Goal: Task Accomplishment & Management: Use online tool/utility

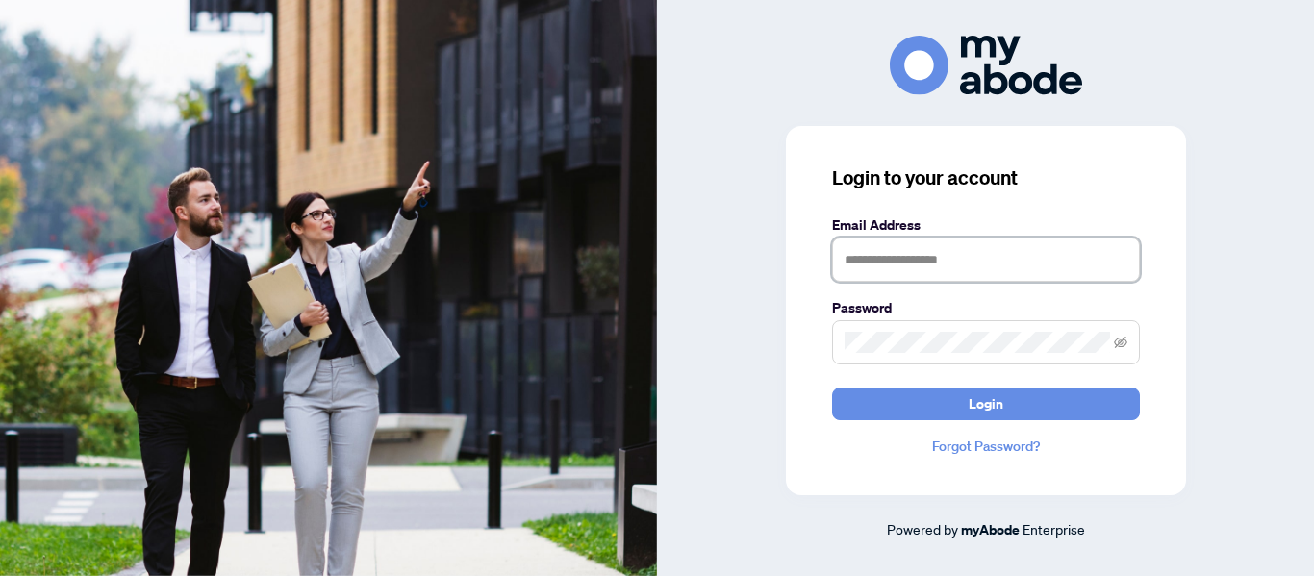
click at [950, 246] on input "text" at bounding box center [986, 260] width 308 height 44
type input "**********"
click at [832, 388] on button "Login" at bounding box center [986, 404] width 308 height 33
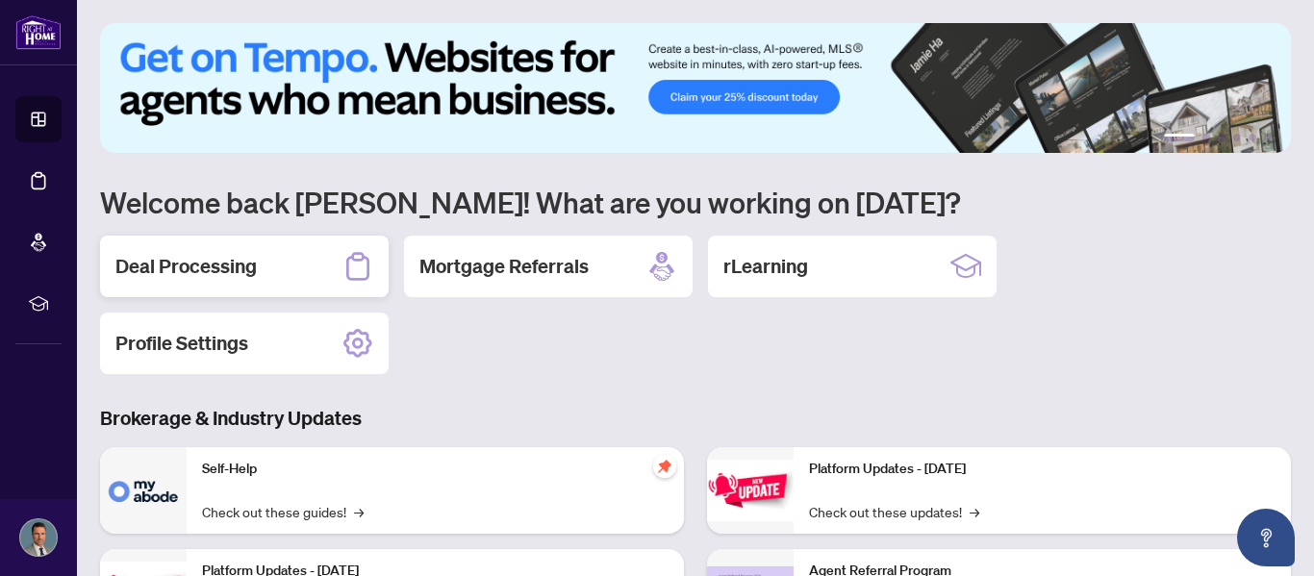
click at [219, 278] on h2 "Deal Processing" at bounding box center [185, 266] width 141 height 27
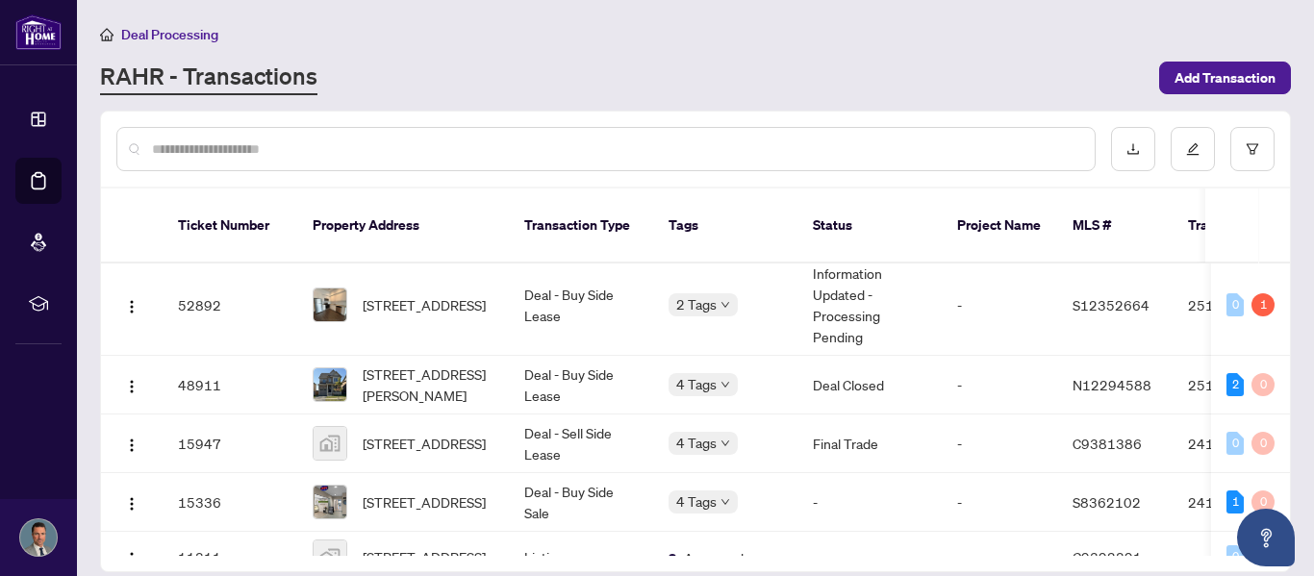
scroll to position [13, 0]
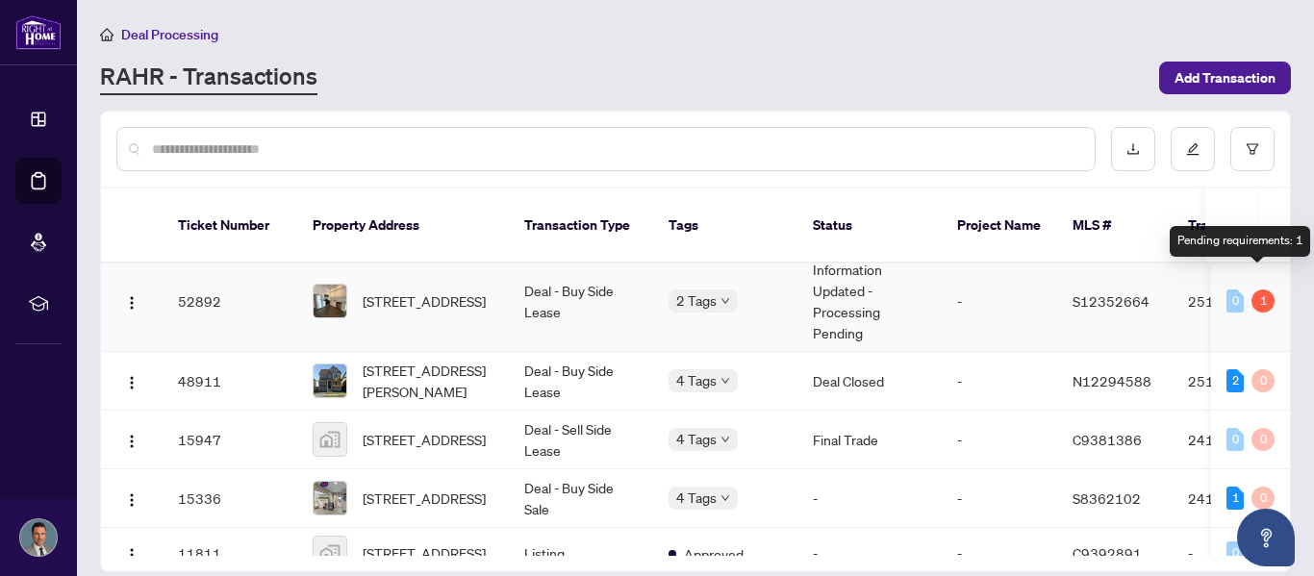
click at [1254, 289] on div "1" at bounding box center [1262, 300] width 23 height 23
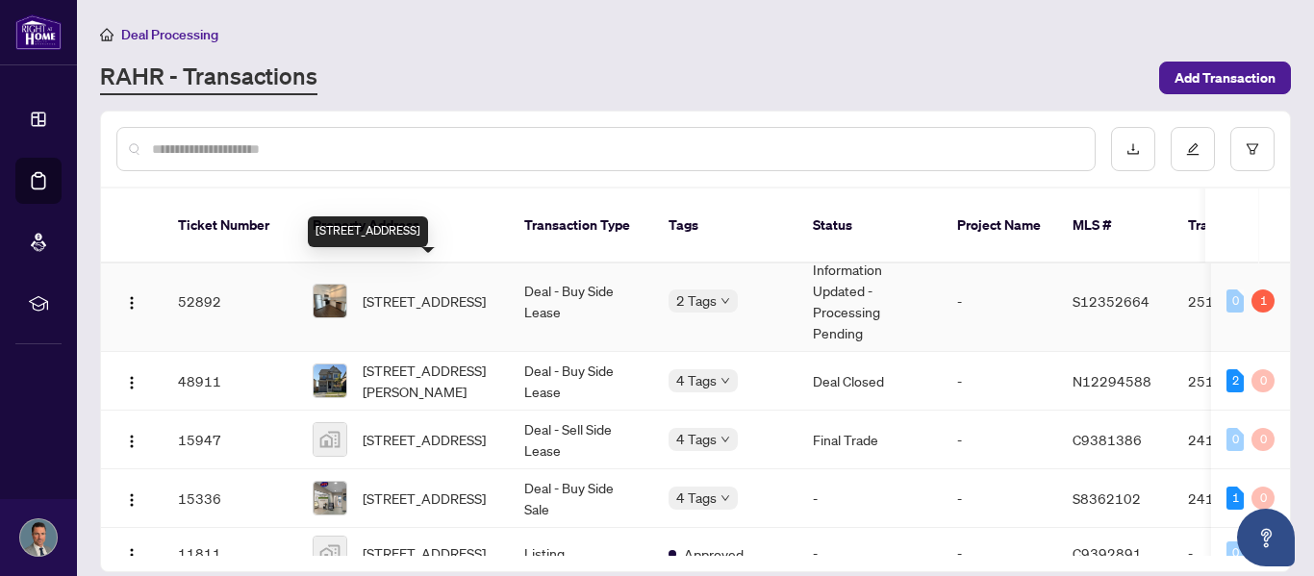
click at [447, 290] on span "[STREET_ADDRESS]" at bounding box center [424, 300] width 123 height 21
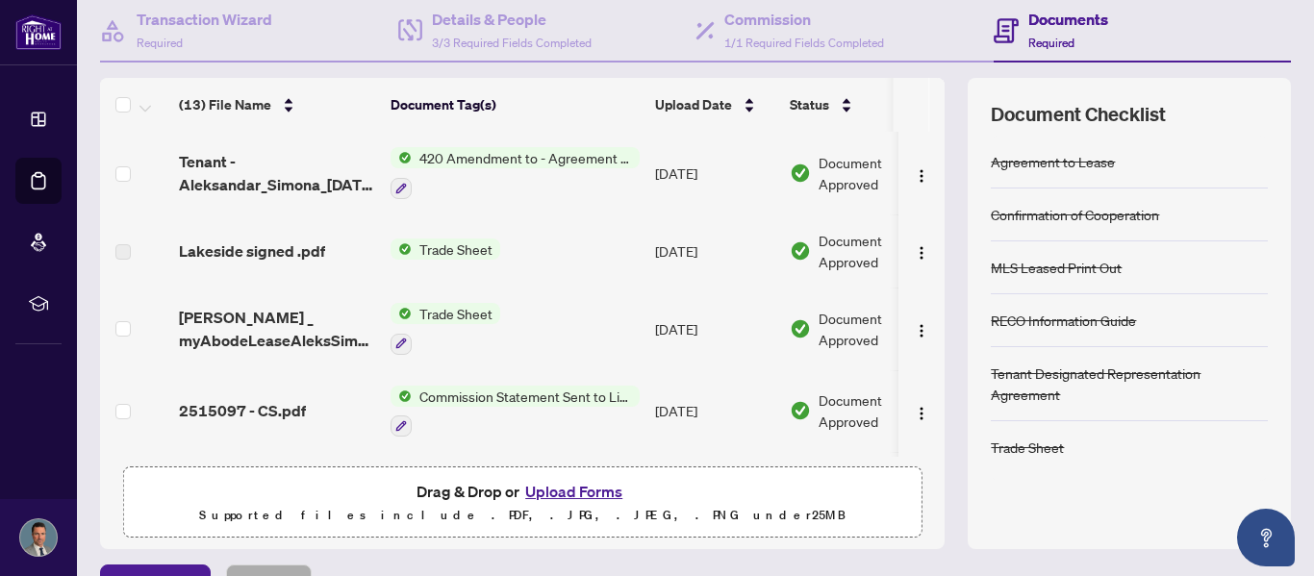
scroll to position [188, 0]
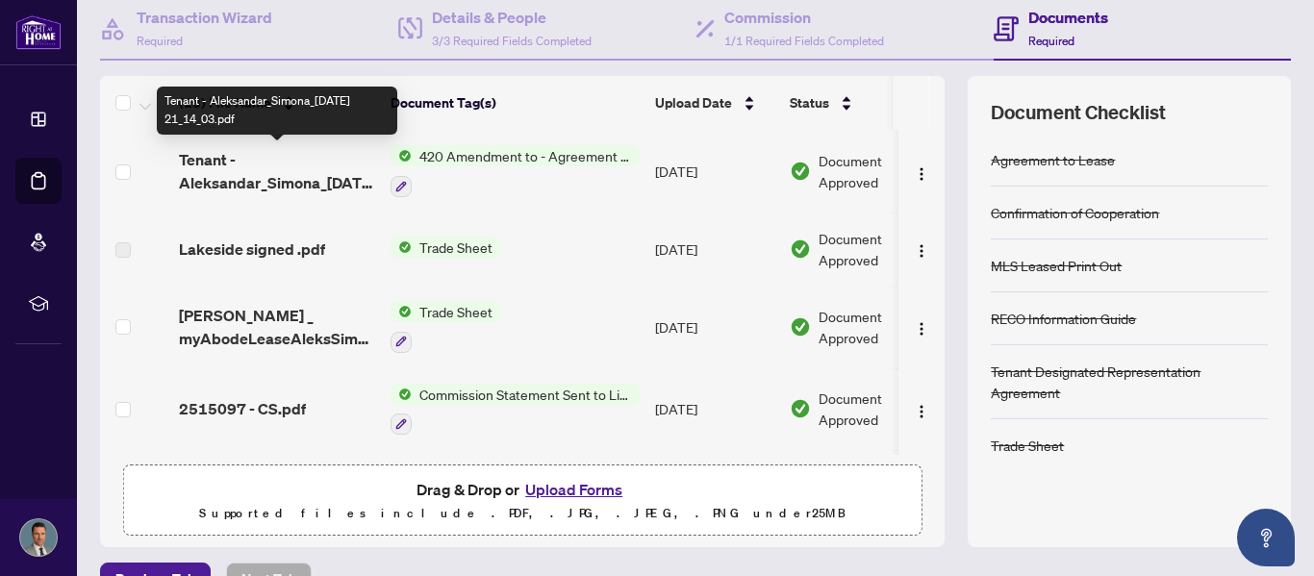
click at [223, 174] on span "Tenant - Aleksandar_Simona_[DATE] 21_14_03.pdf" at bounding box center [277, 171] width 196 height 46
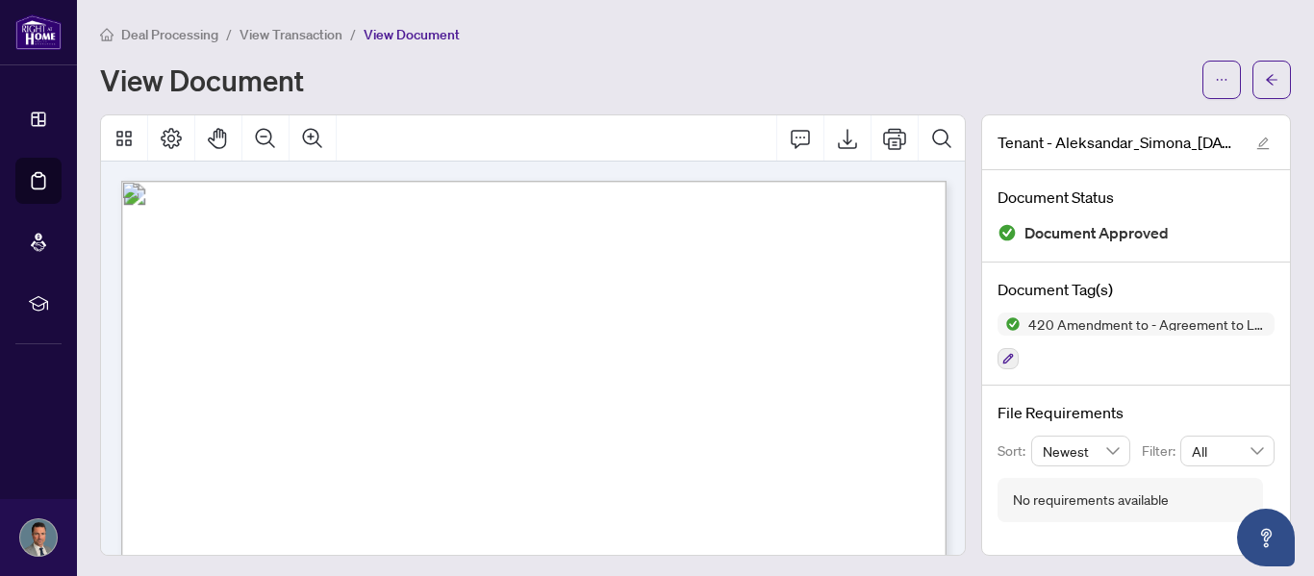
scroll to position [3, 0]
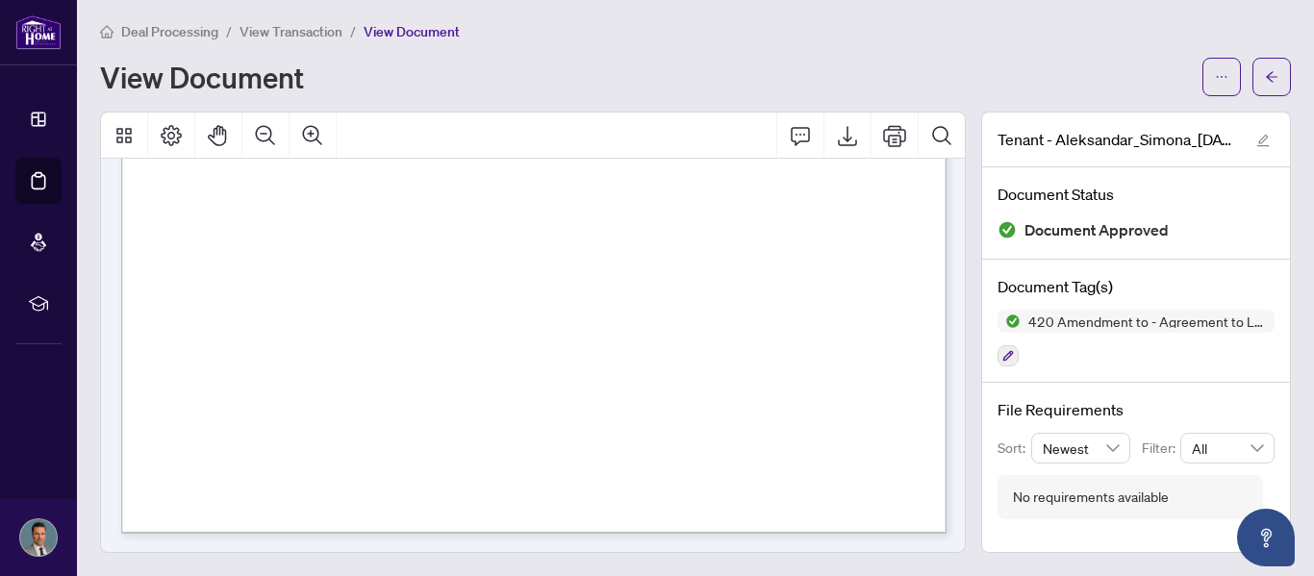
scroll to position [1808, 0]
click at [1276, 81] on icon "arrow-left" at bounding box center [1271, 76] width 13 height 13
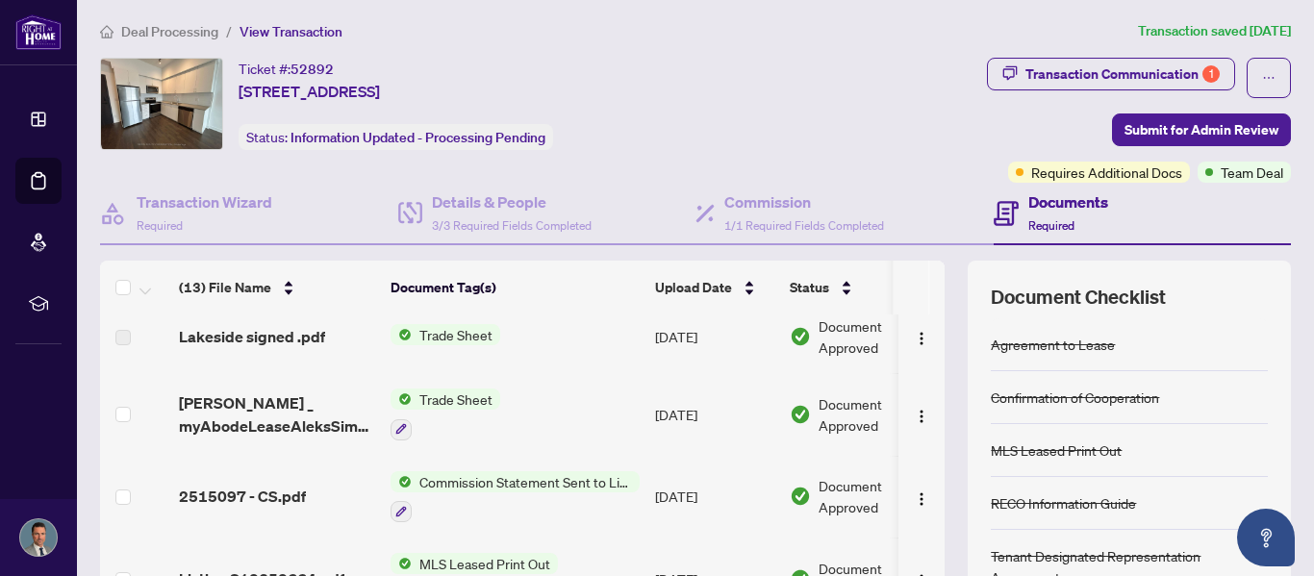
scroll to position [101, 0]
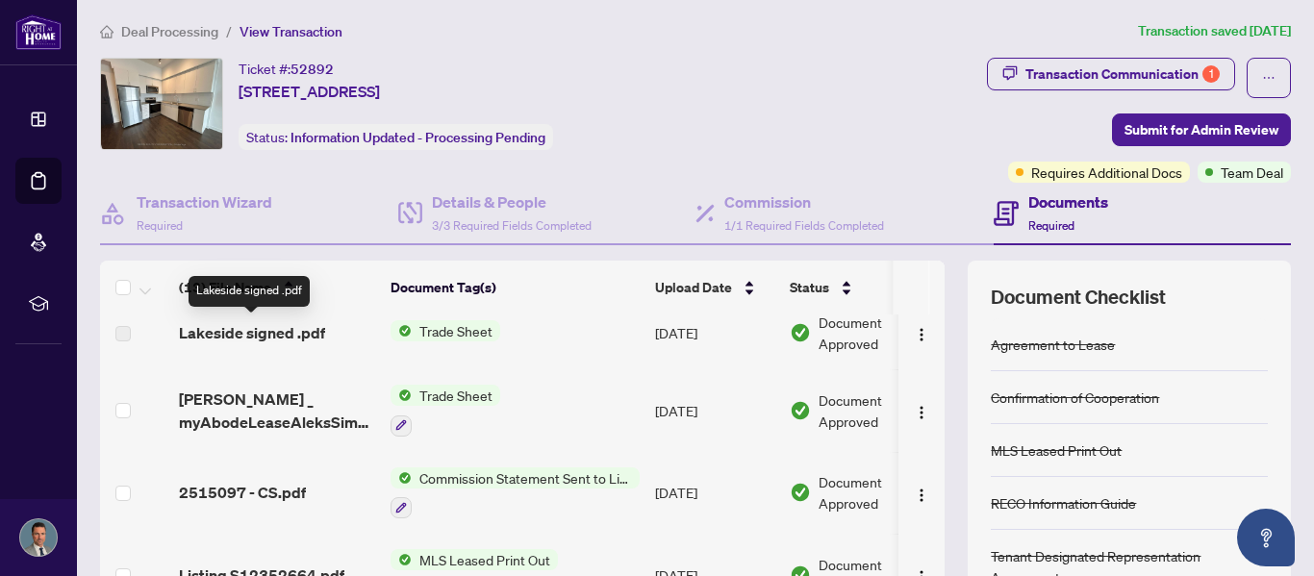
click at [255, 338] on span "Lakeside signed .pdf" at bounding box center [252, 332] width 146 height 23
click at [441, 333] on span "Trade Sheet" at bounding box center [456, 330] width 88 height 21
click at [281, 333] on span "Lakeside signed .pdf" at bounding box center [252, 332] width 146 height 23
click at [914, 331] on img "button" at bounding box center [921, 334] width 15 height 15
click at [907, 331] on div "You do not have access to view the file You have not been added to this file. P…" at bounding box center [657, 288] width 1314 height 576
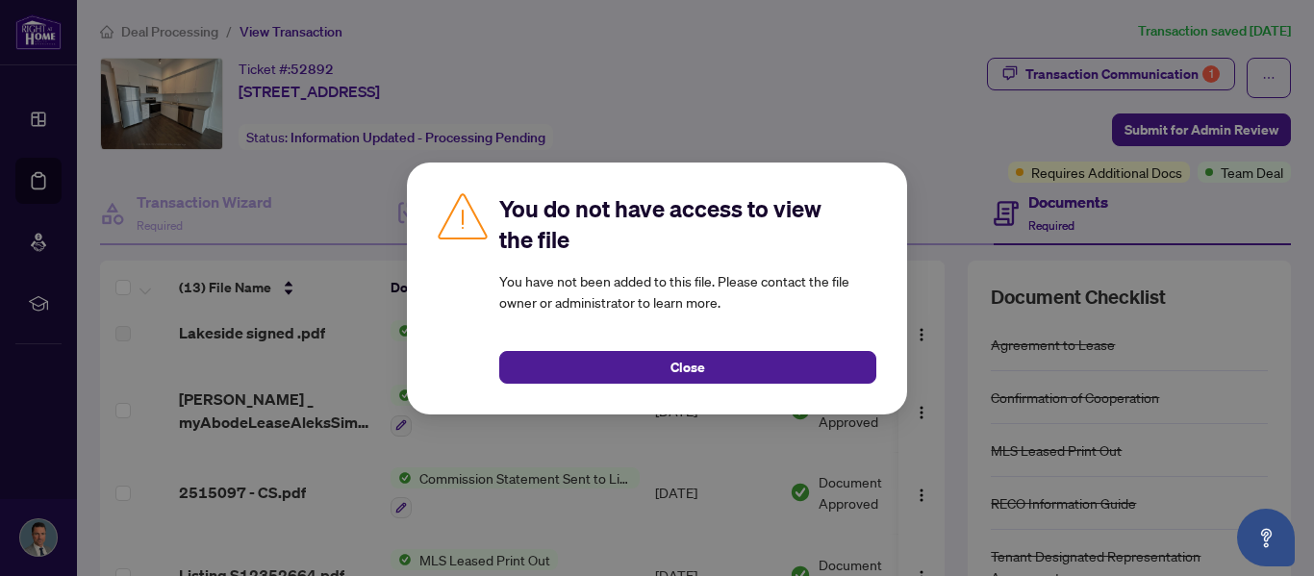
click at [664, 385] on div "You do not have access to view the file You have not been added to this file. P…" at bounding box center [657, 289] width 500 height 252
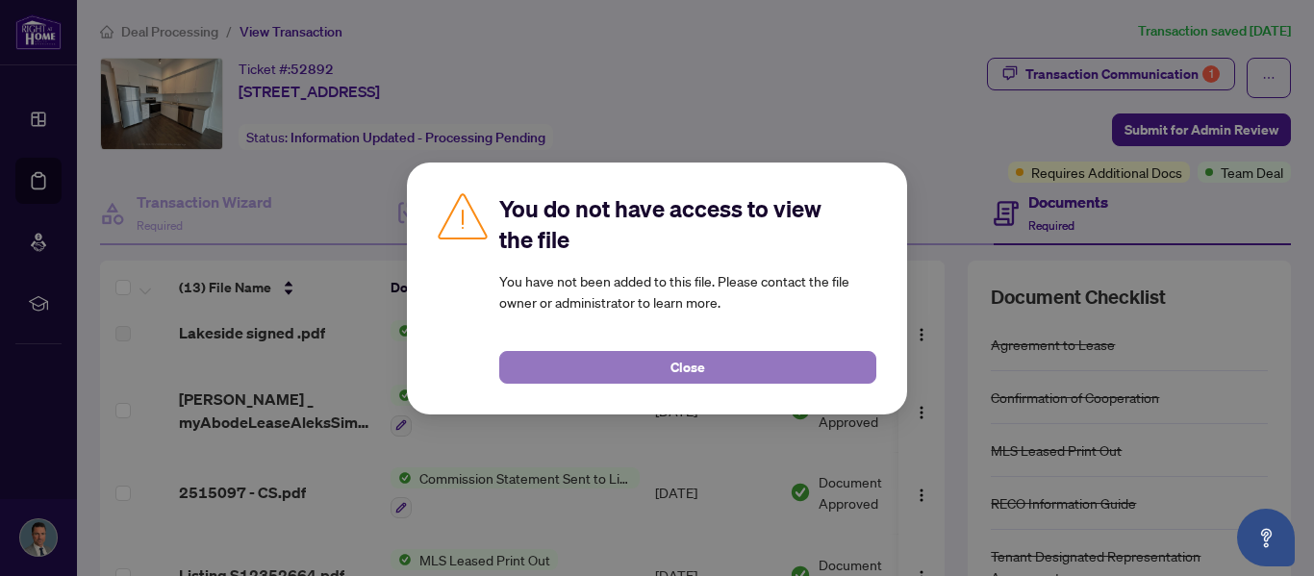
click at [658, 377] on button "Close" at bounding box center [687, 367] width 377 height 33
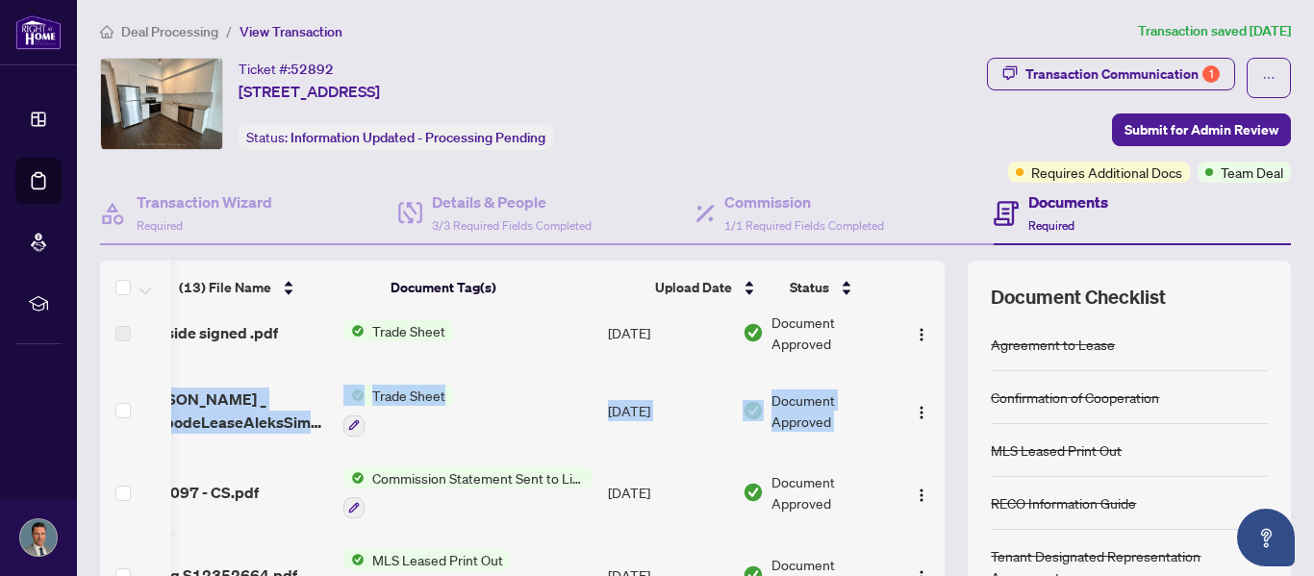
scroll to position [0, 53]
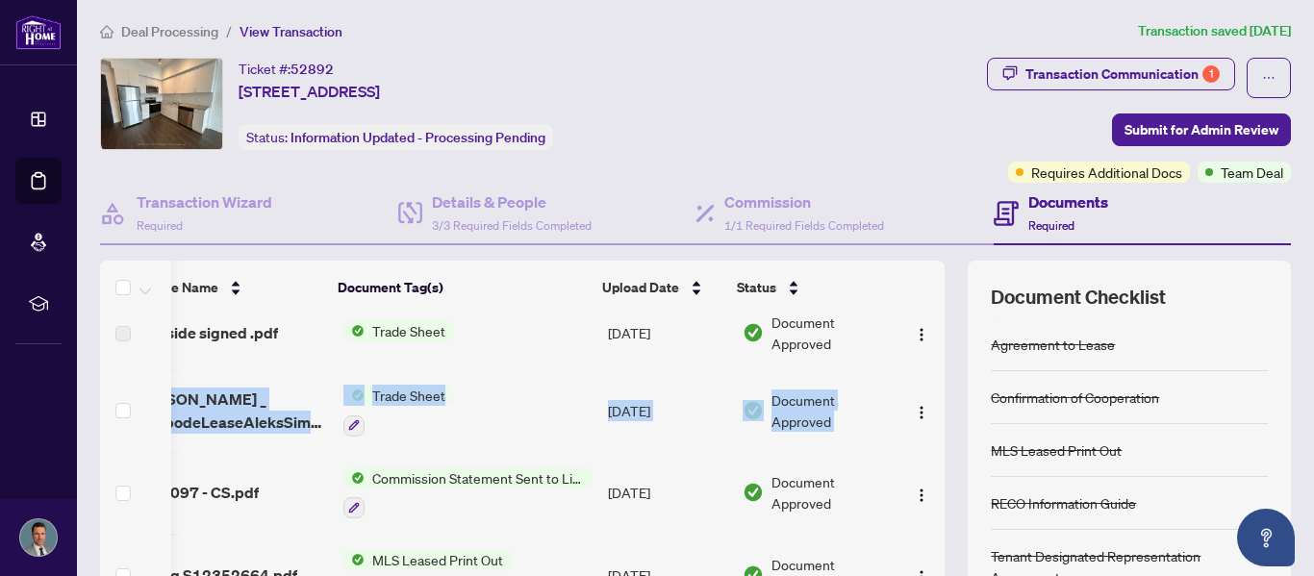
drag, startPoint x: 939, startPoint y: 365, endPoint x: 913, endPoint y: 371, distance: 26.6
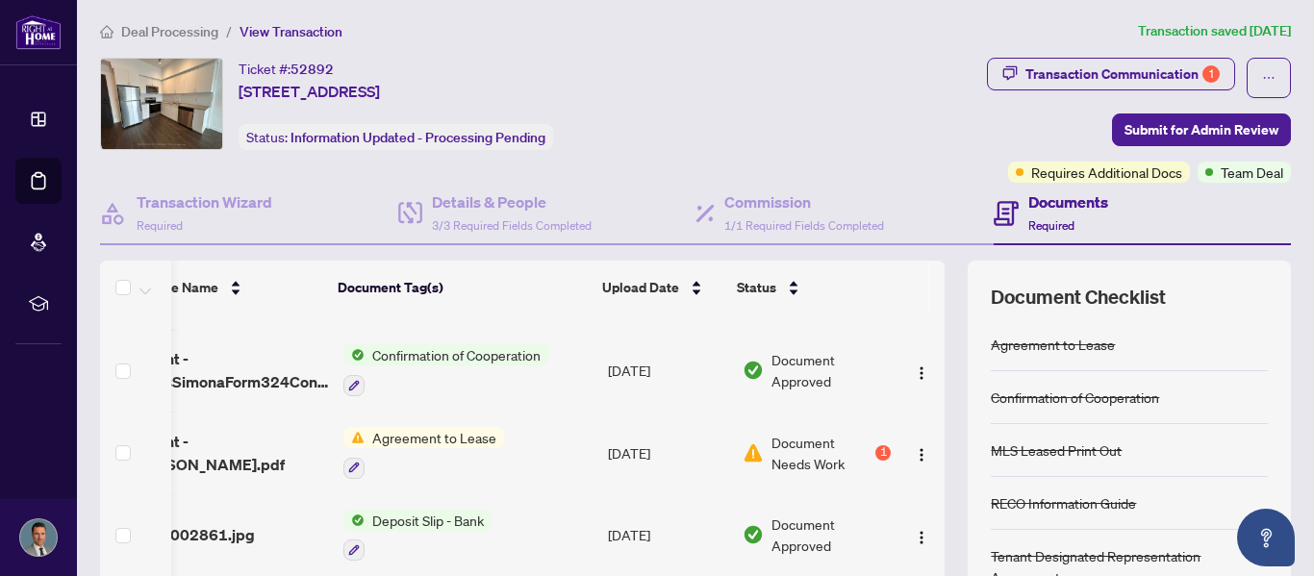
scroll to position [727, 53]
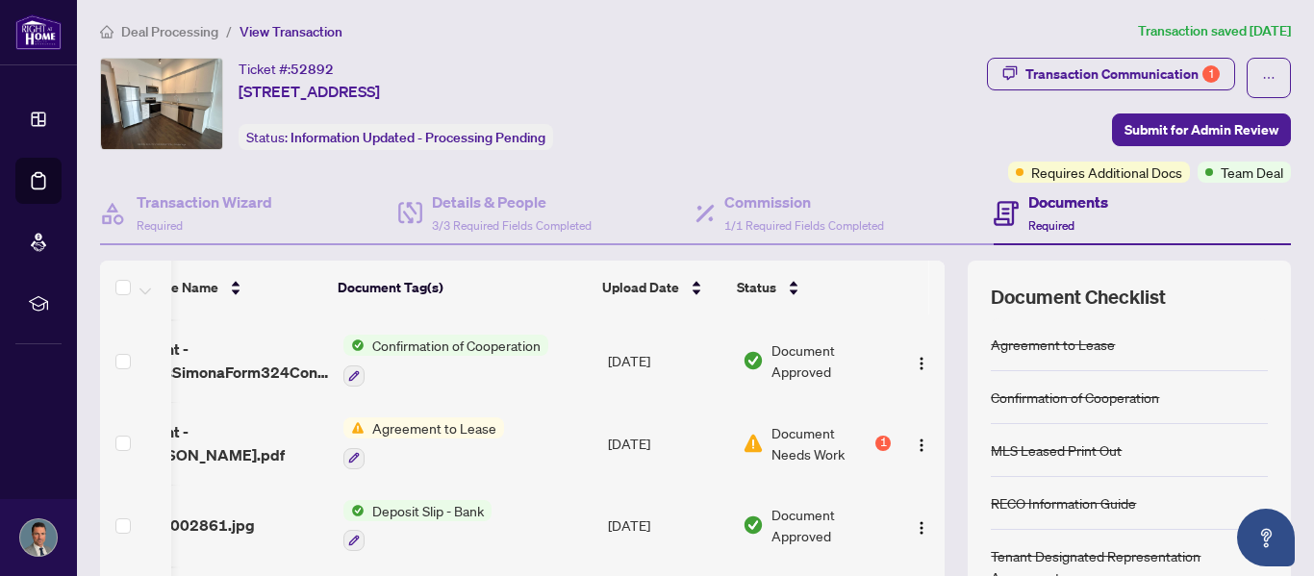
click at [814, 437] on span "Document Needs Work" at bounding box center [821, 443] width 100 height 42
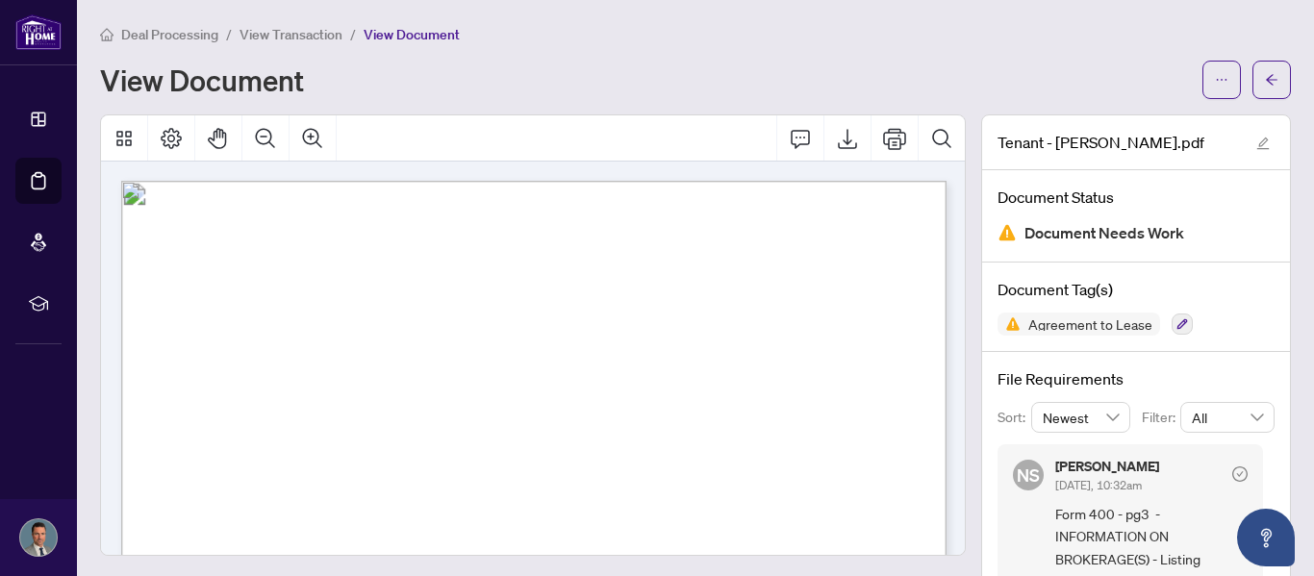
drag, startPoint x: 1276, startPoint y: 464, endPoint x: 1273, endPoint y: 479, distance: 14.7
click at [1273, 479] on div "File Requirements Sort: Newest Filter: All NS [PERSON_NAME] [DATE], 10:32am For…" at bounding box center [1136, 526] width 308 height 348
drag, startPoint x: 1273, startPoint y: 467, endPoint x: 1270, endPoint y: 491, distance: 24.2
click at [1270, 491] on div "NS [PERSON_NAME] [DATE], 10:32am Form 400 - pg3 -INFORMATION ON BROKERAGE(S) - …" at bounding box center [1135, 564] width 277 height 240
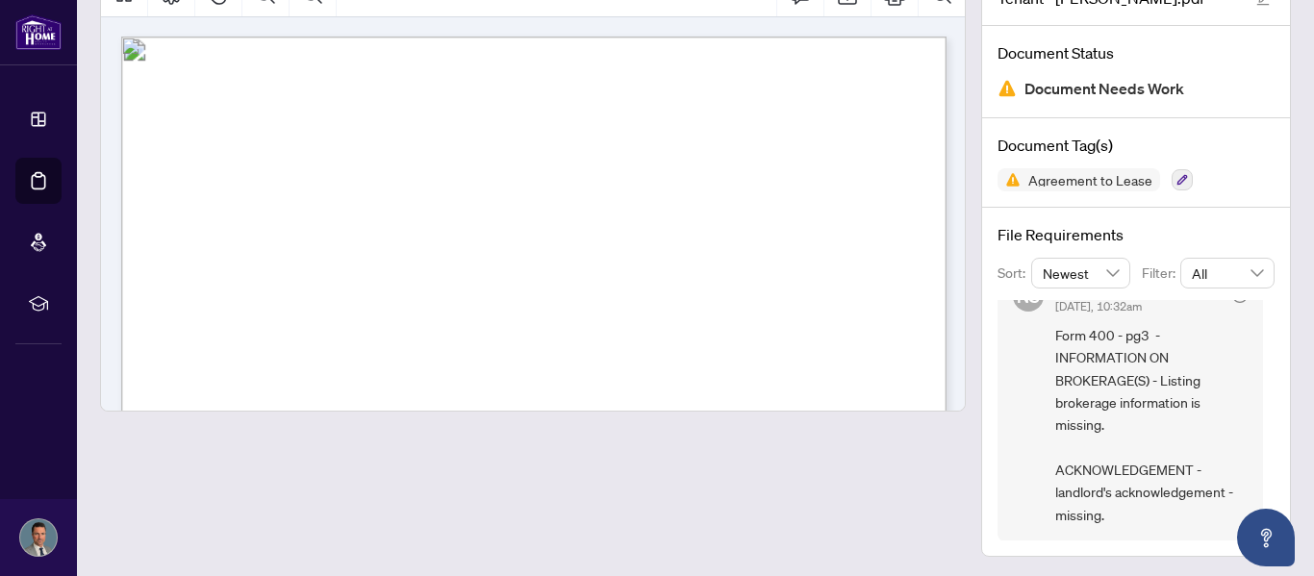
scroll to position [148, 0]
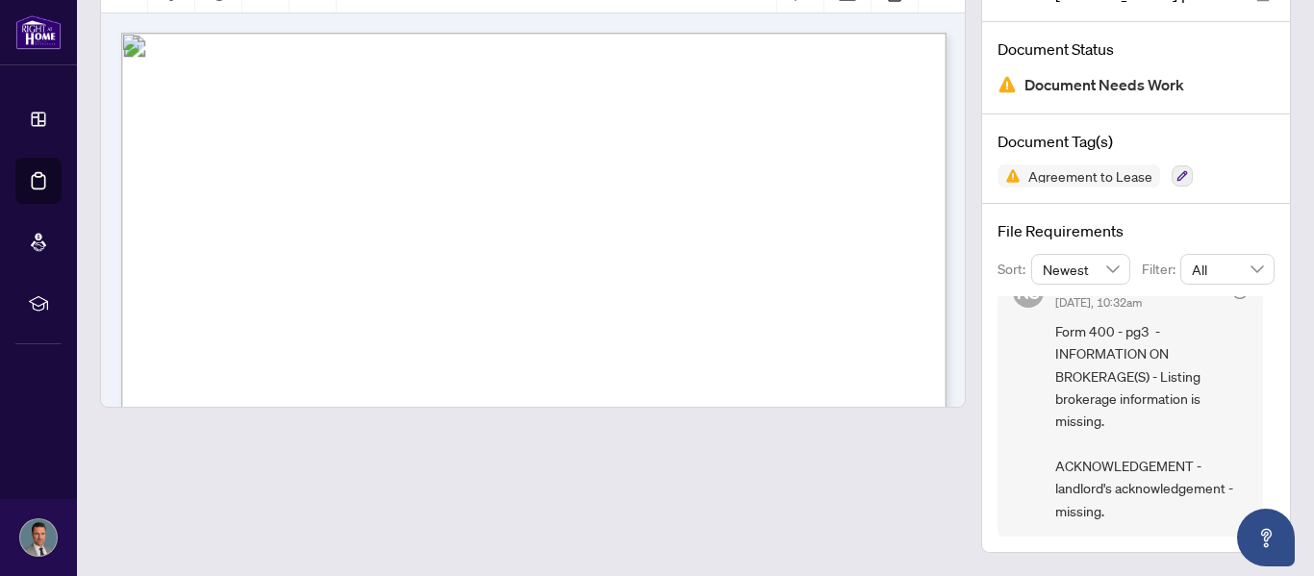
click at [442, 103] on span "Residential" at bounding box center [403, 113] width 78 height 21
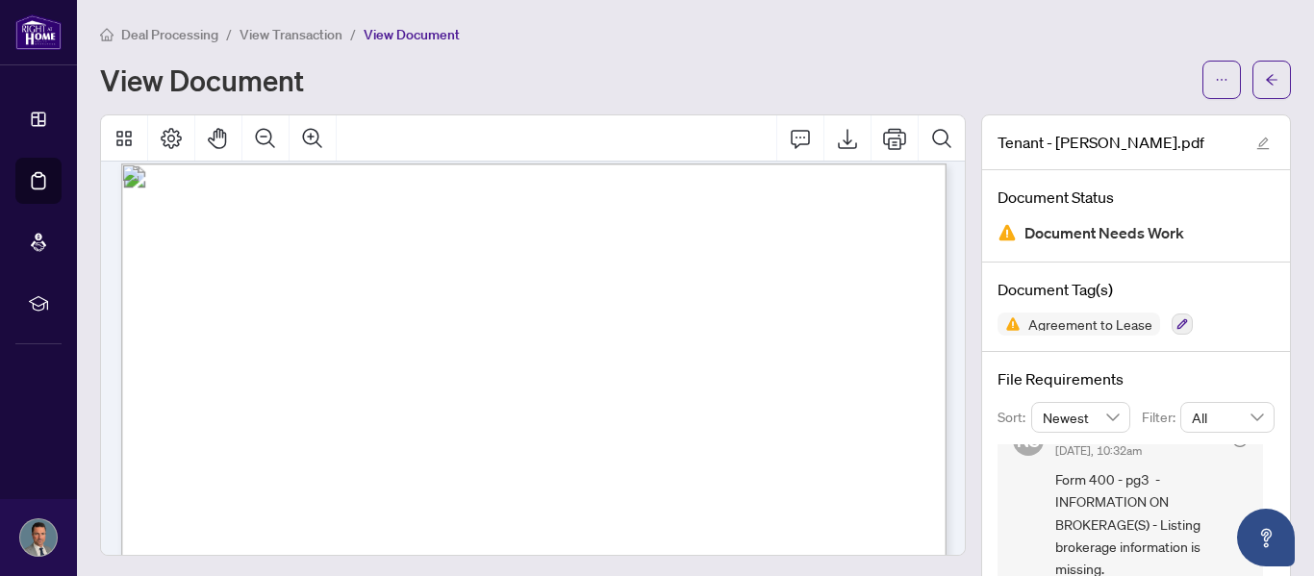
scroll to position [0, 0]
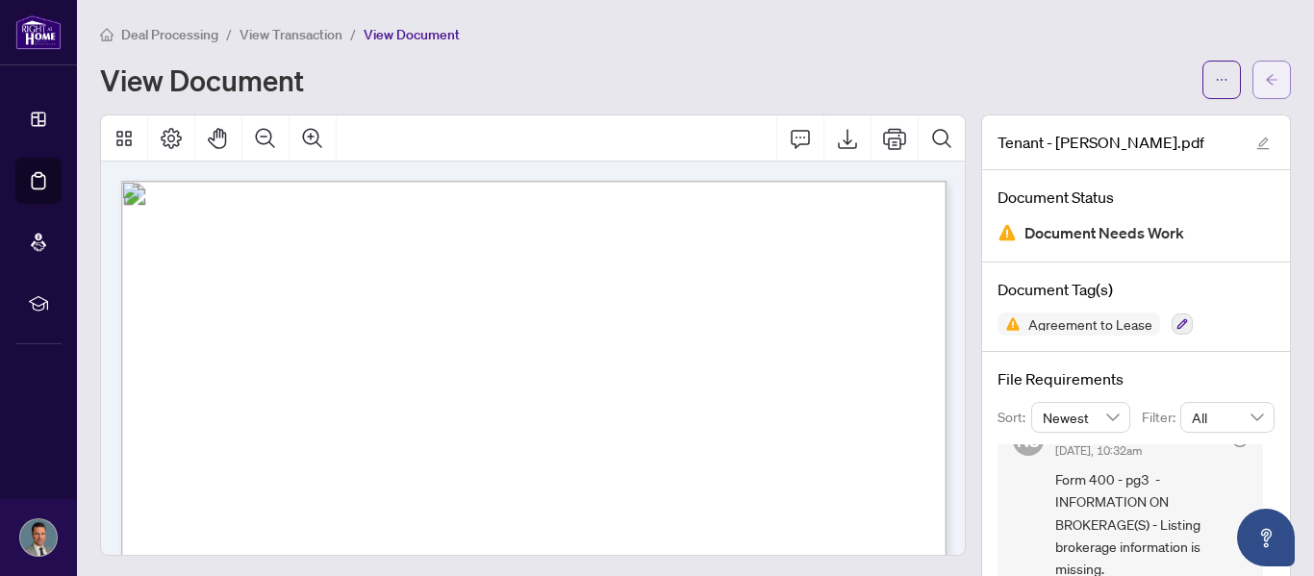
click at [1282, 81] on button "button" at bounding box center [1271, 80] width 38 height 38
